Goal: Task Accomplishment & Management: Manage account settings

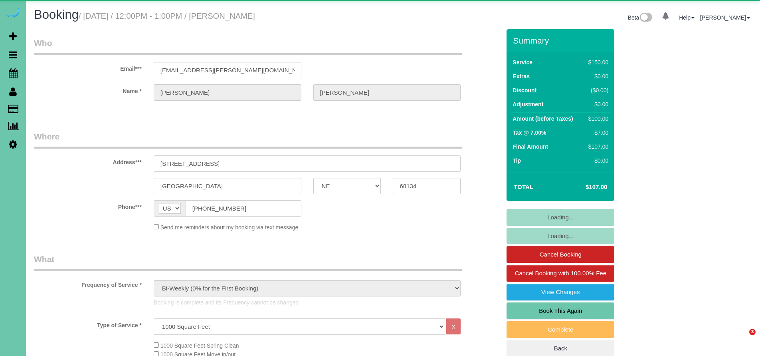
select select "NE"
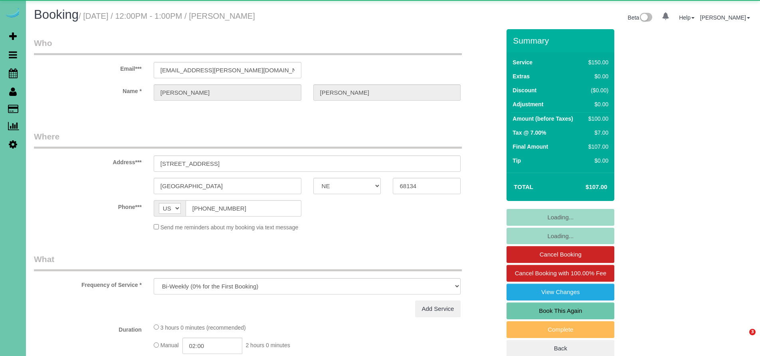
select select "NE"
select select "object:851"
select select "string:fspay-561f191c-b3ee-4148-885c-75252e615a87"
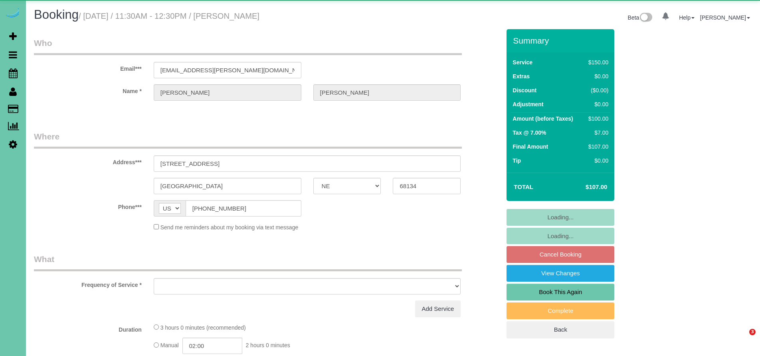
select select "NE"
select select "object:847"
select select "string:fspay-561f191c-b3ee-4148-885c-75252e615a87"
select select "NE"
select select "string:[GEOGRAPHIC_DATA]"
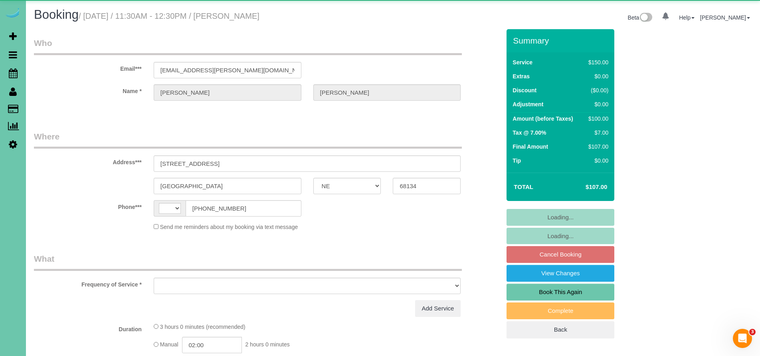
select select "object:617"
select select "string:fspay-561f191c-b3ee-4148-885c-75252e615a87"
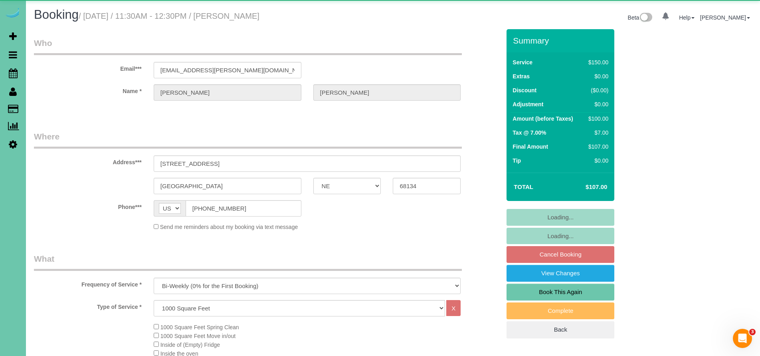
select select "object:904"
